Goal: Task Accomplishment & Management: Use online tool/utility

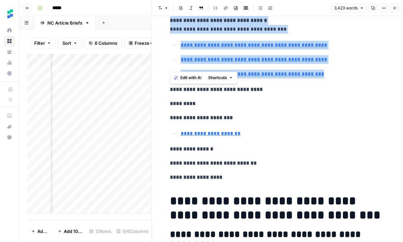
scroll to position [0, 84]
click at [100, 159] on div "Add Column" at bounding box center [89, 133] width 124 height 159
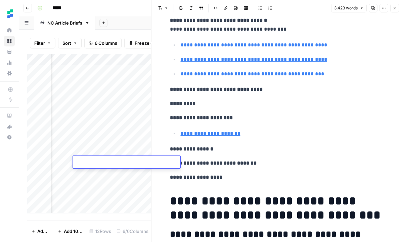
click at [99, 175] on div "Add Column" at bounding box center [89, 133] width 124 height 159
type input "[URL][DOMAIN_NAME]"
click at [392, 8] on button "Close" at bounding box center [395, 8] width 9 height 9
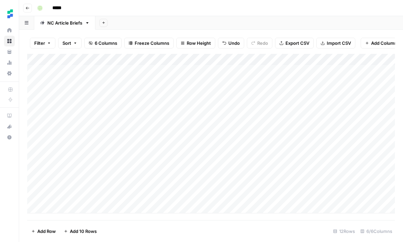
click at [173, 162] on div "Add Column" at bounding box center [211, 133] width 368 height 159
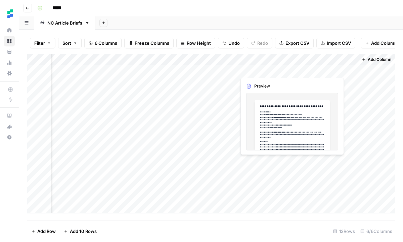
click at [253, 161] on div "Add Column" at bounding box center [211, 133] width 368 height 159
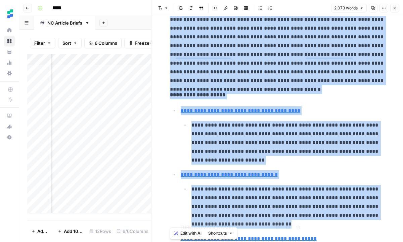
type input "[URL][DOMAIN_NAME]"
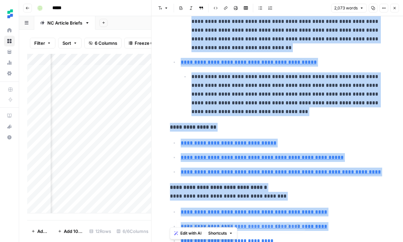
type input "[URL][DOMAIN_NAME]"
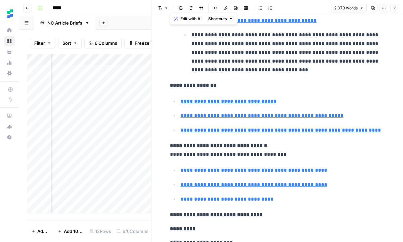
type input "[URL][DOMAIN_NAME]"
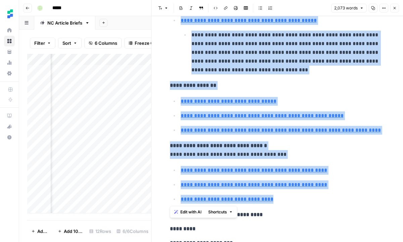
drag, startPoint x: 169, startPoint y: 62, endPoint x: 277, endPoint y: 198, distance: 174.0
copy div "**********"
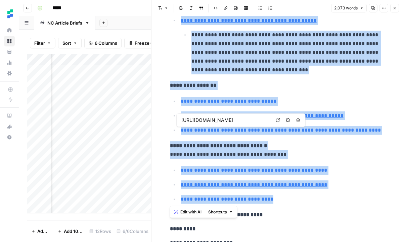
type input "[URL][DOMAIN_NAME]"
